Goal: Task Accomplishment & Management: Use online tool/utility

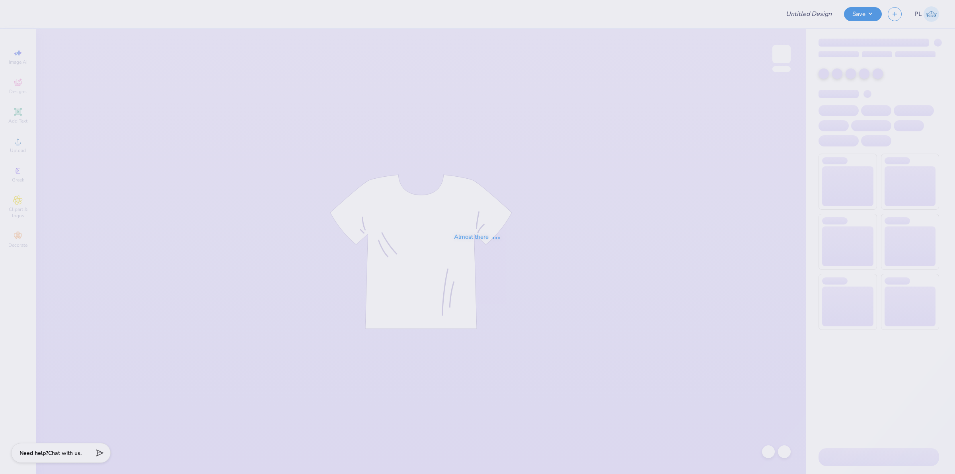
type input "The [GEOGRAPHIC_DATA][US_STATE] : [PERSON_NAME]"
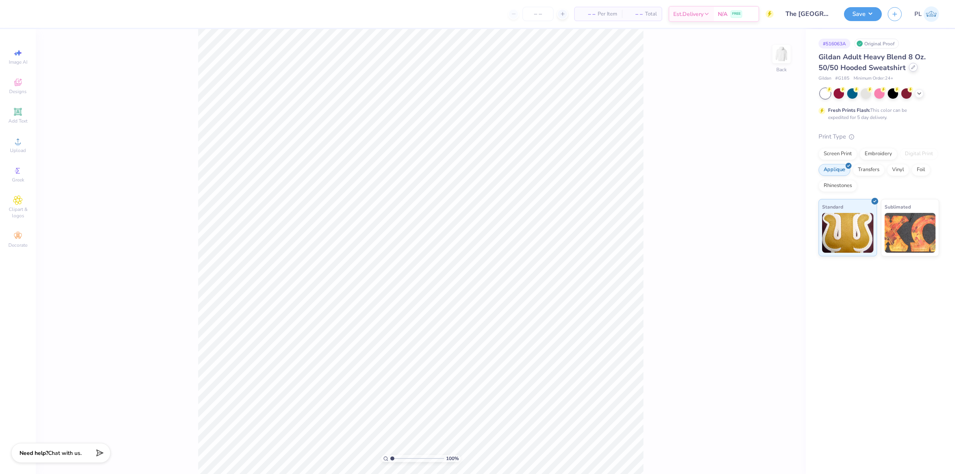
click at [911, 68] on icon at bounding box center [913, 67] width 4 height 4
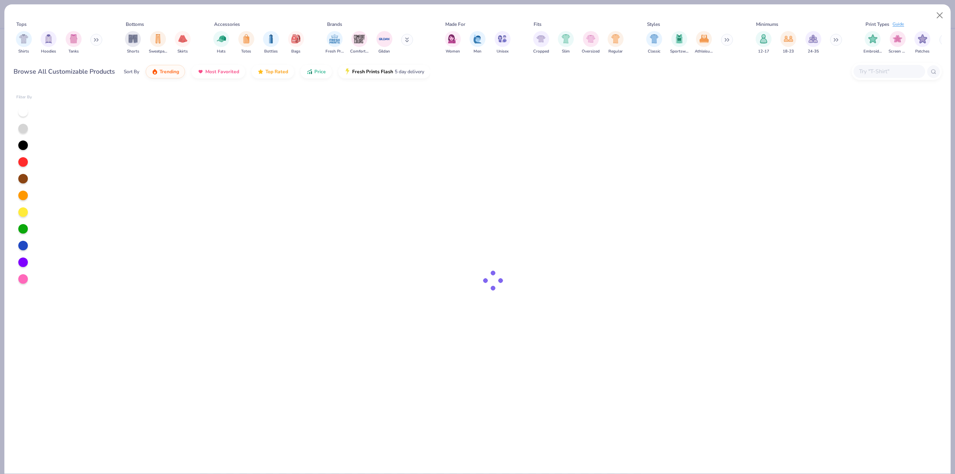
click at [882, 72] on input "text" at bounding box center [889, 71] width 61 height 9
type input "g185"
click at [887, 76] on div "g185" at bounding box center [890, 71] width 72 height 13
click at [938, 13] on button "Close" at bounding box center [940, 15] width 15 height 15
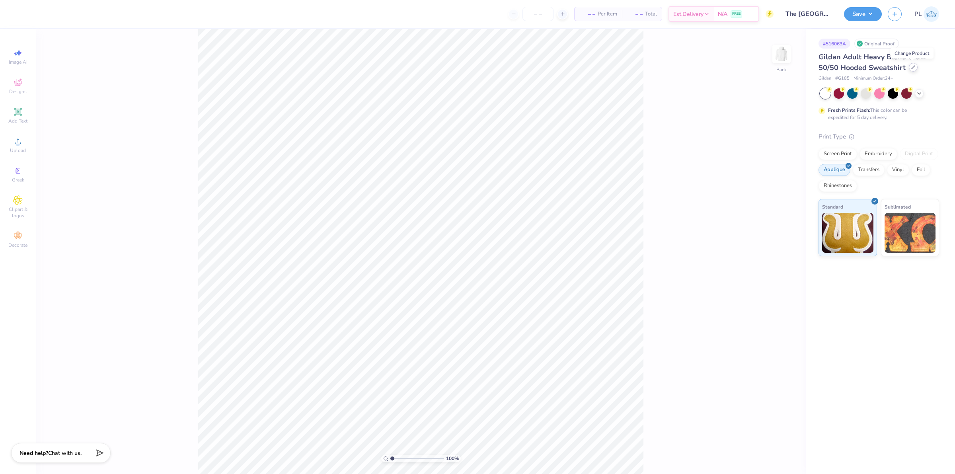
click at [915, 66] on div at bounding box center [913, 67] width 9 height 9
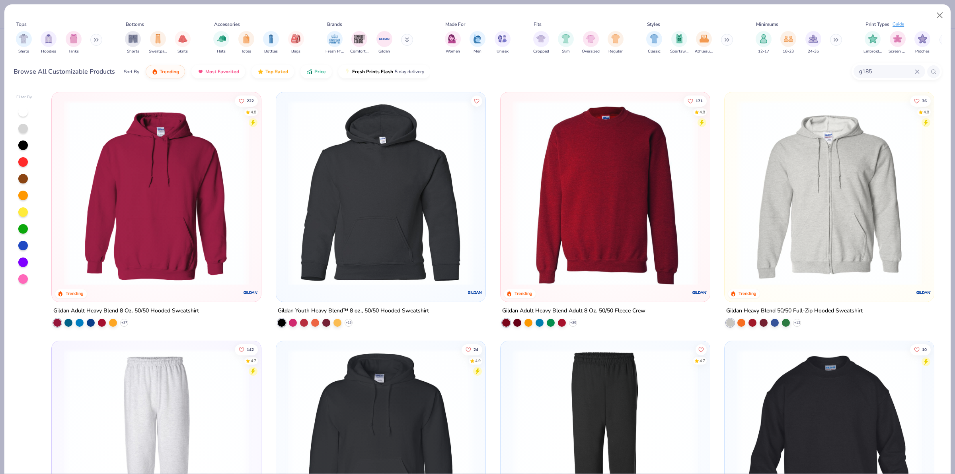
click at [131, 214] on img at bounding box center [156, 192] width 193 height 185
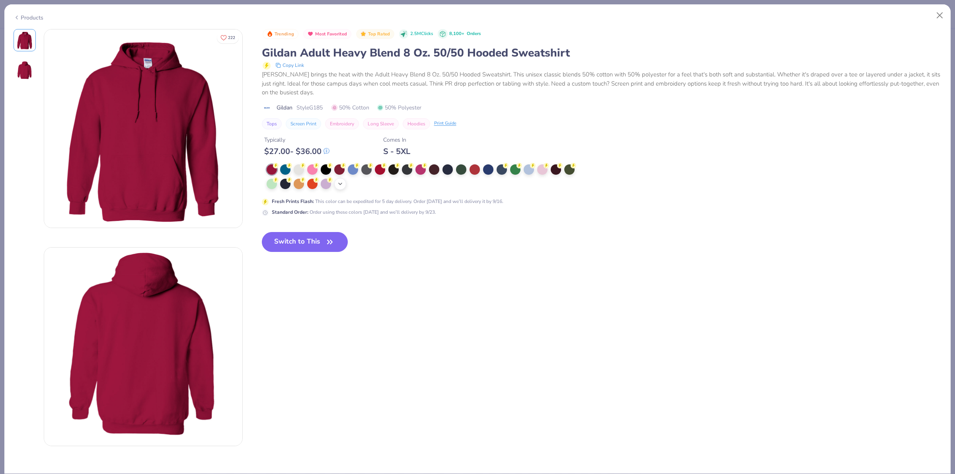
click at [339, 182] on icon at bounding box center [340, 184] width 6 height 6
click at [483, 183] on div at bounding box center [488, 183] width 10 height 10
